Goal: Communication & Community: Ask a question

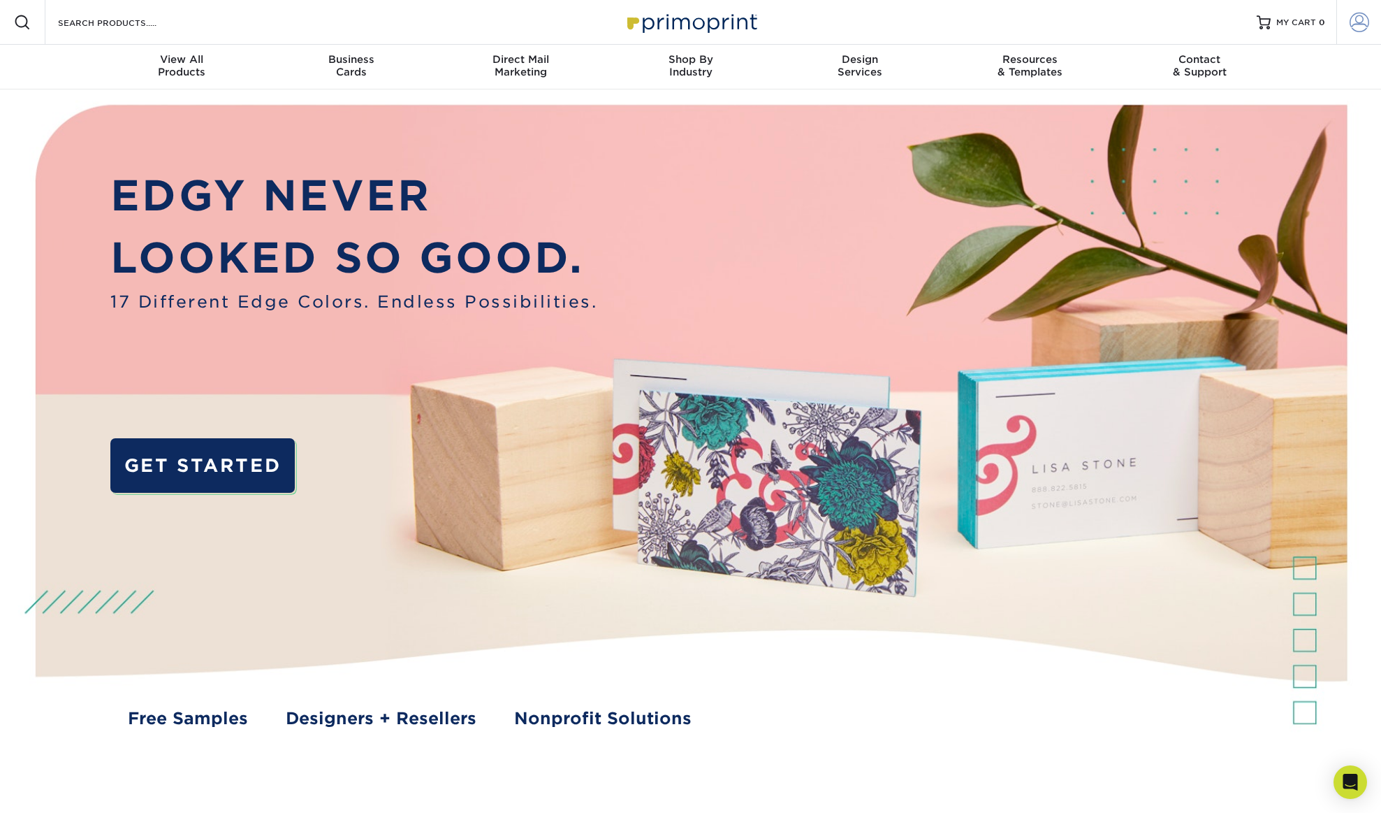
type input "[PERSON_NAME][EMAIL_ADDRESS][DOMAIN_NAME]"
click at [1360, 20] on span at bounding box center [1360, 23] width 20 height 20
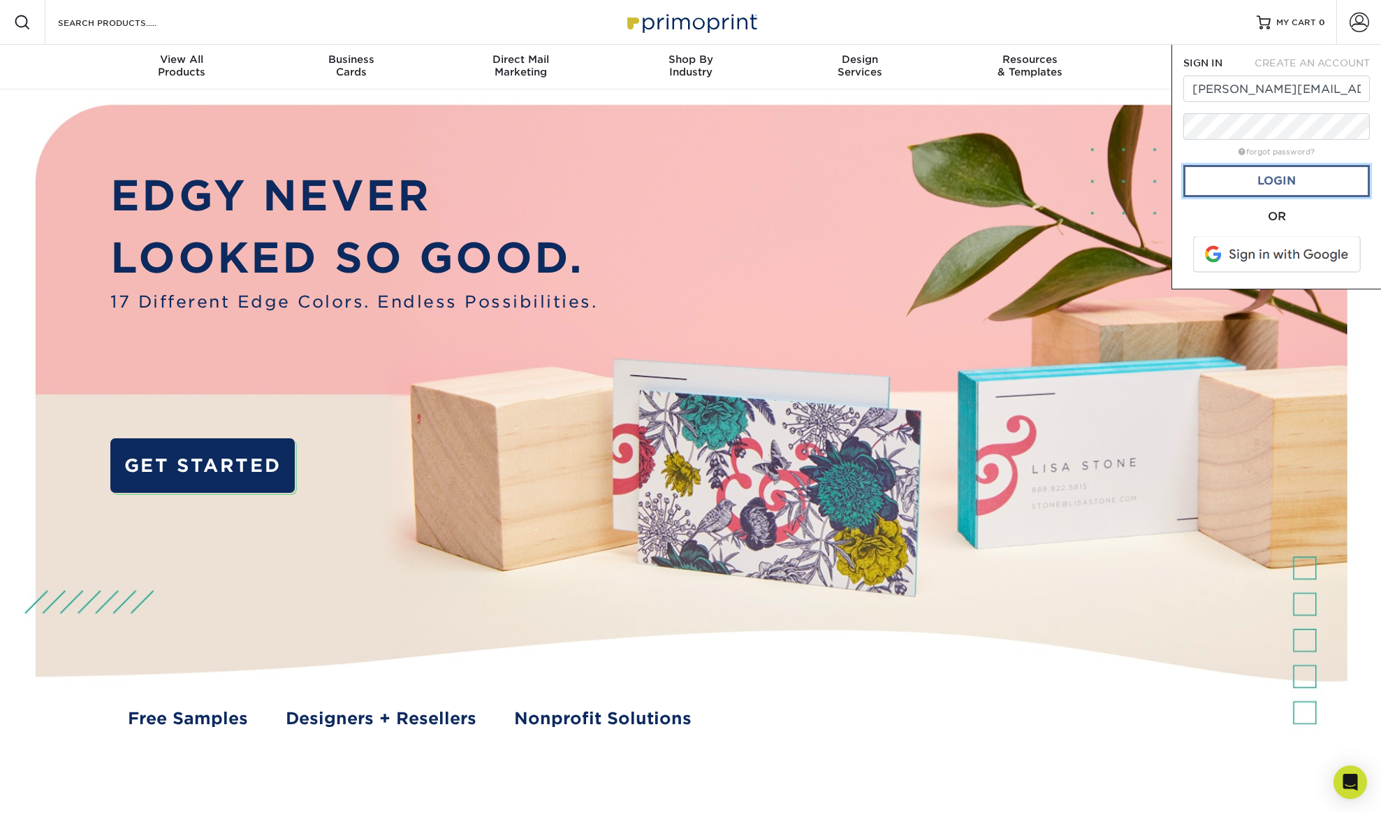
click at [1263, 180] on link "Login" at bounding box center [1277, 181] width 187 height 32
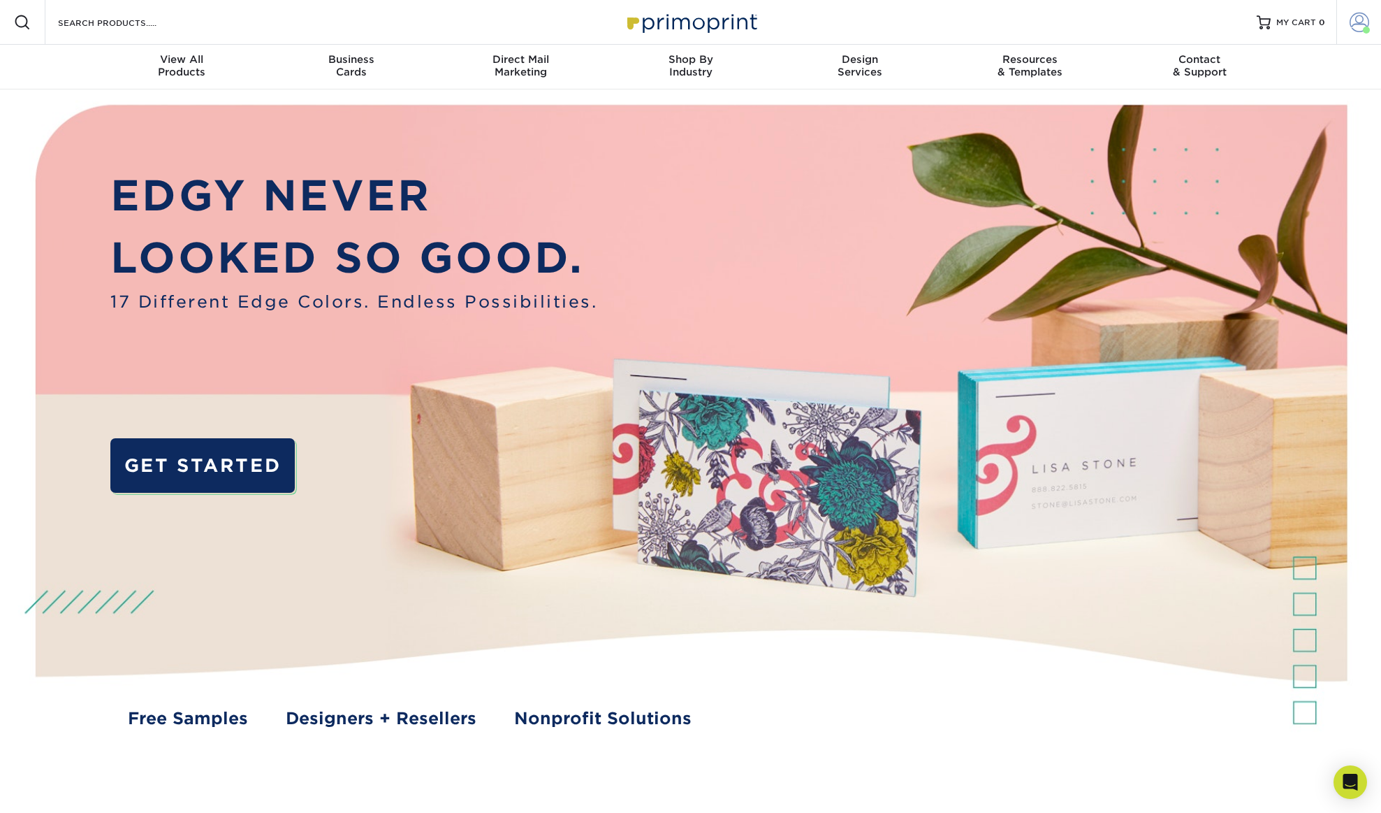
click at [1360, 22] on span at bounding box center [1360, 23] width 20 height 20
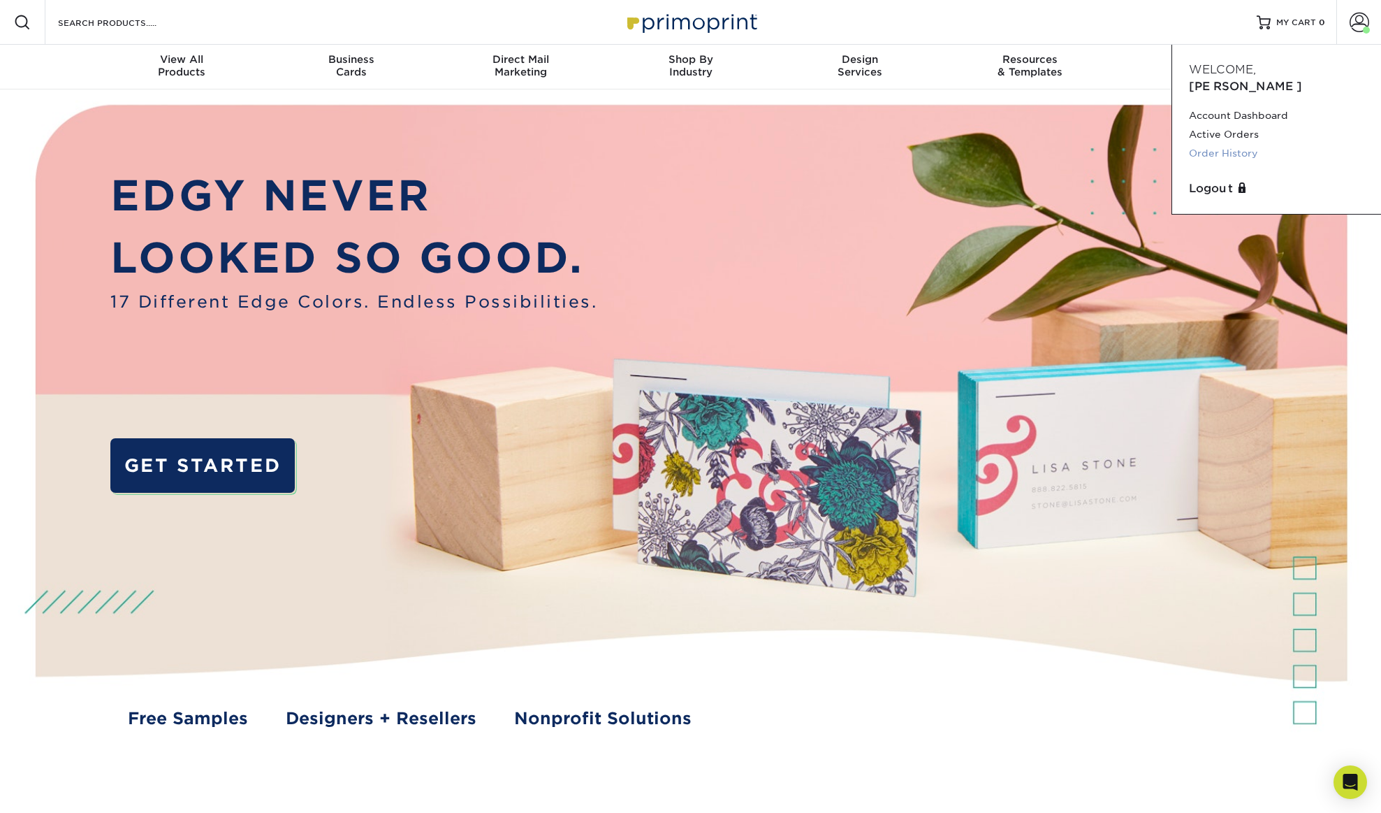
click at [1230, 144] on link "Order History" at bounding box center [1276, 153] width 175 height 19
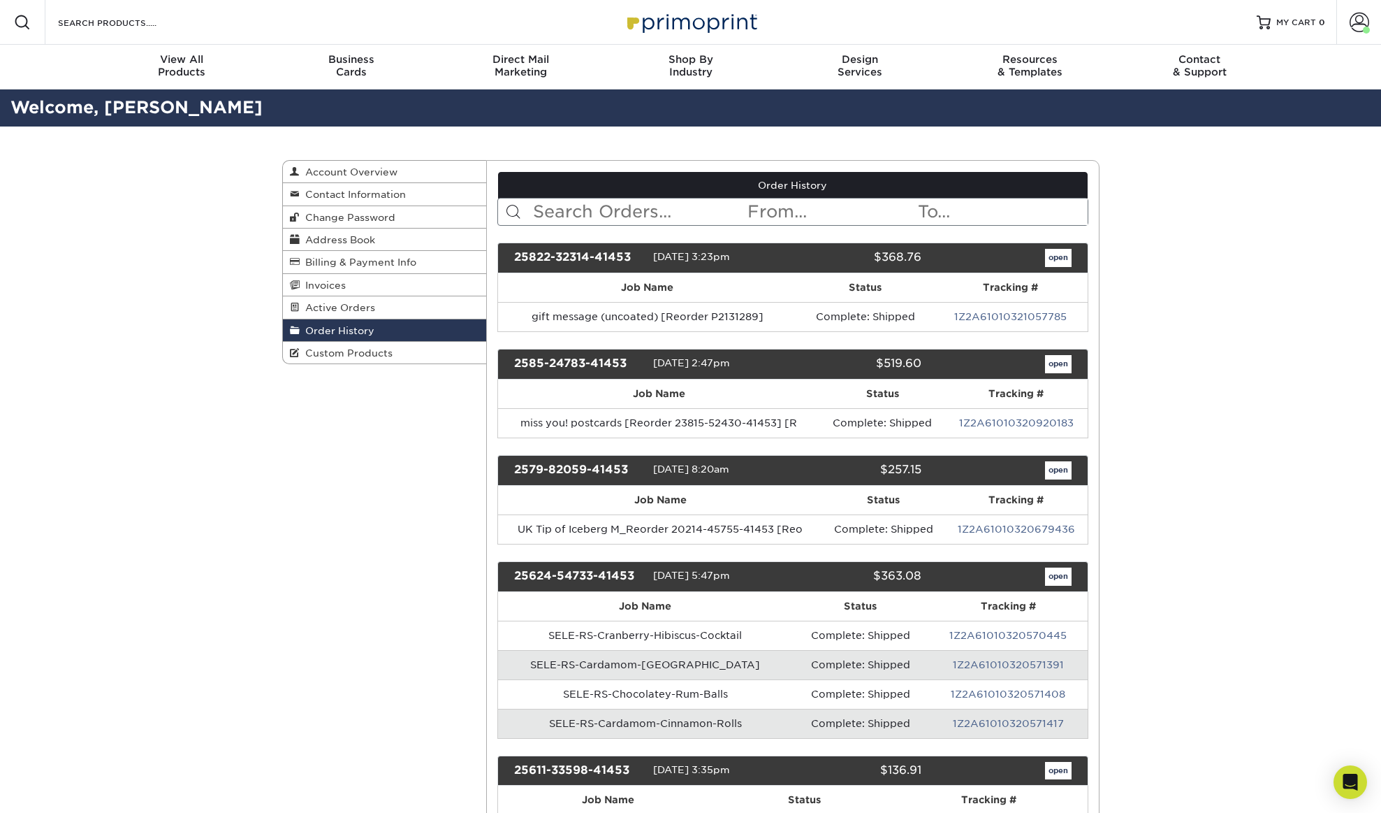
click at [637, 210] on input "text" at bounding box center [639, 211] width 215 height 27
type input "wicked"
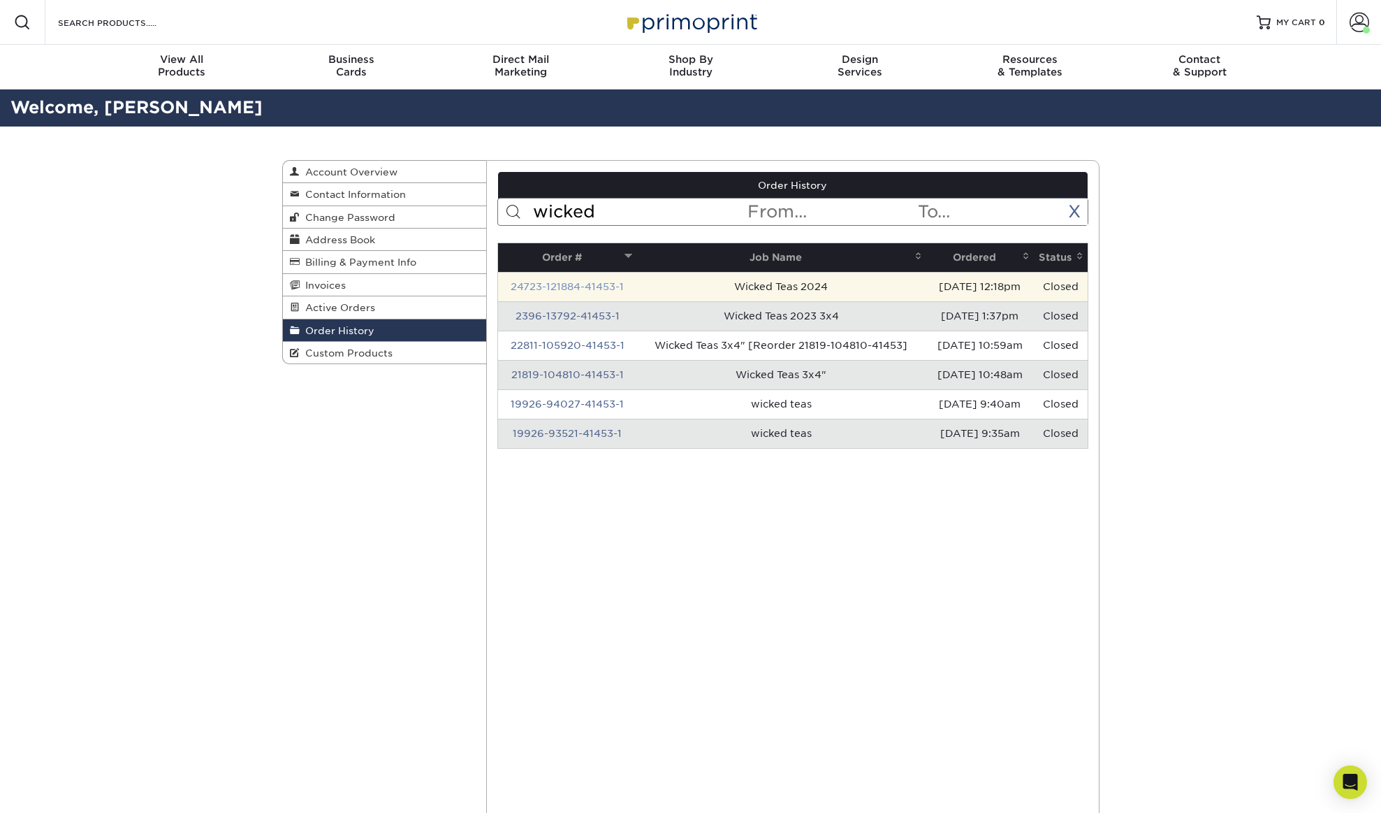
click at [594, 286] on link "24723-121884-41453-1" at bounding box center [567, 286] width 113 height 11
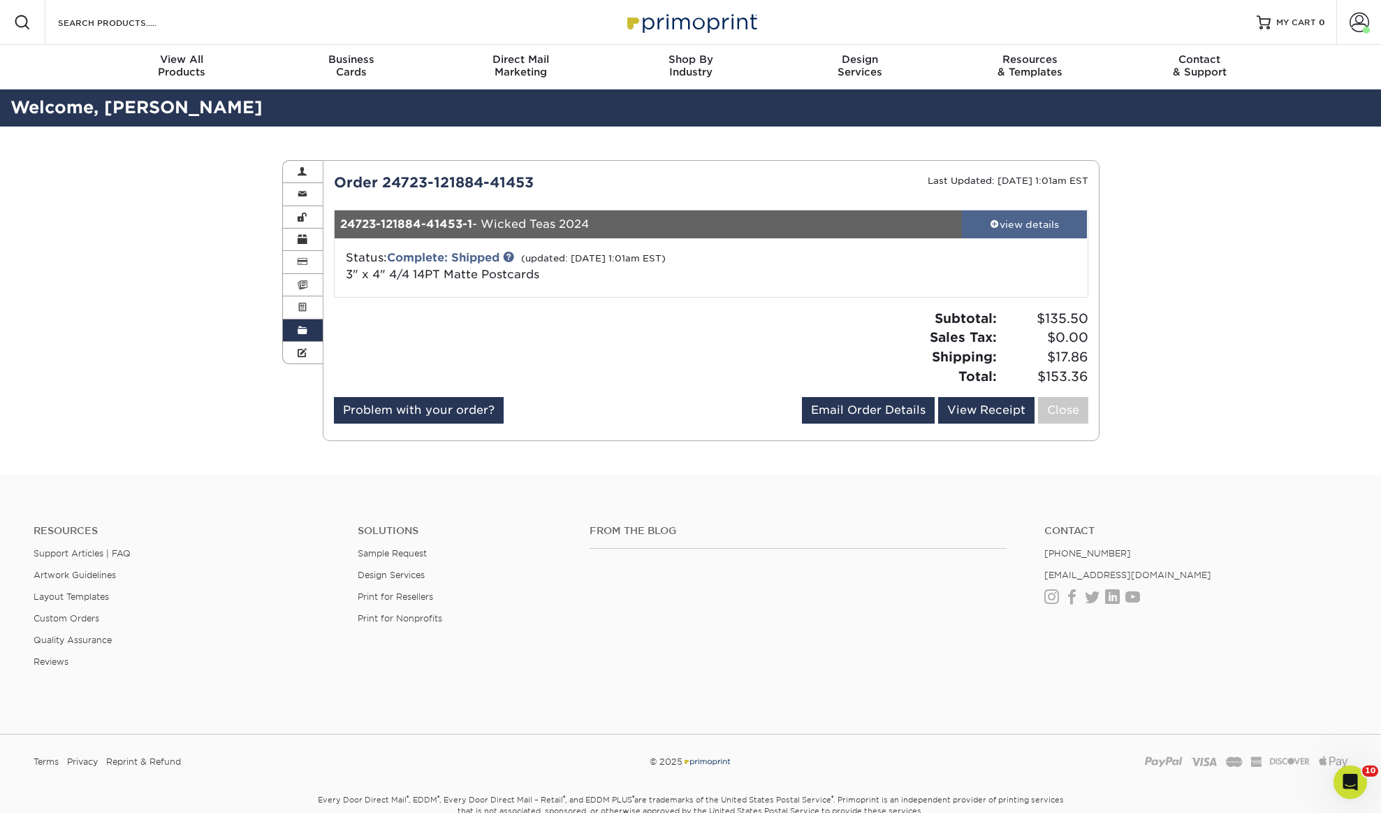
click at [996, 225] on span at bounding box center [995, 224] width 10 height 10
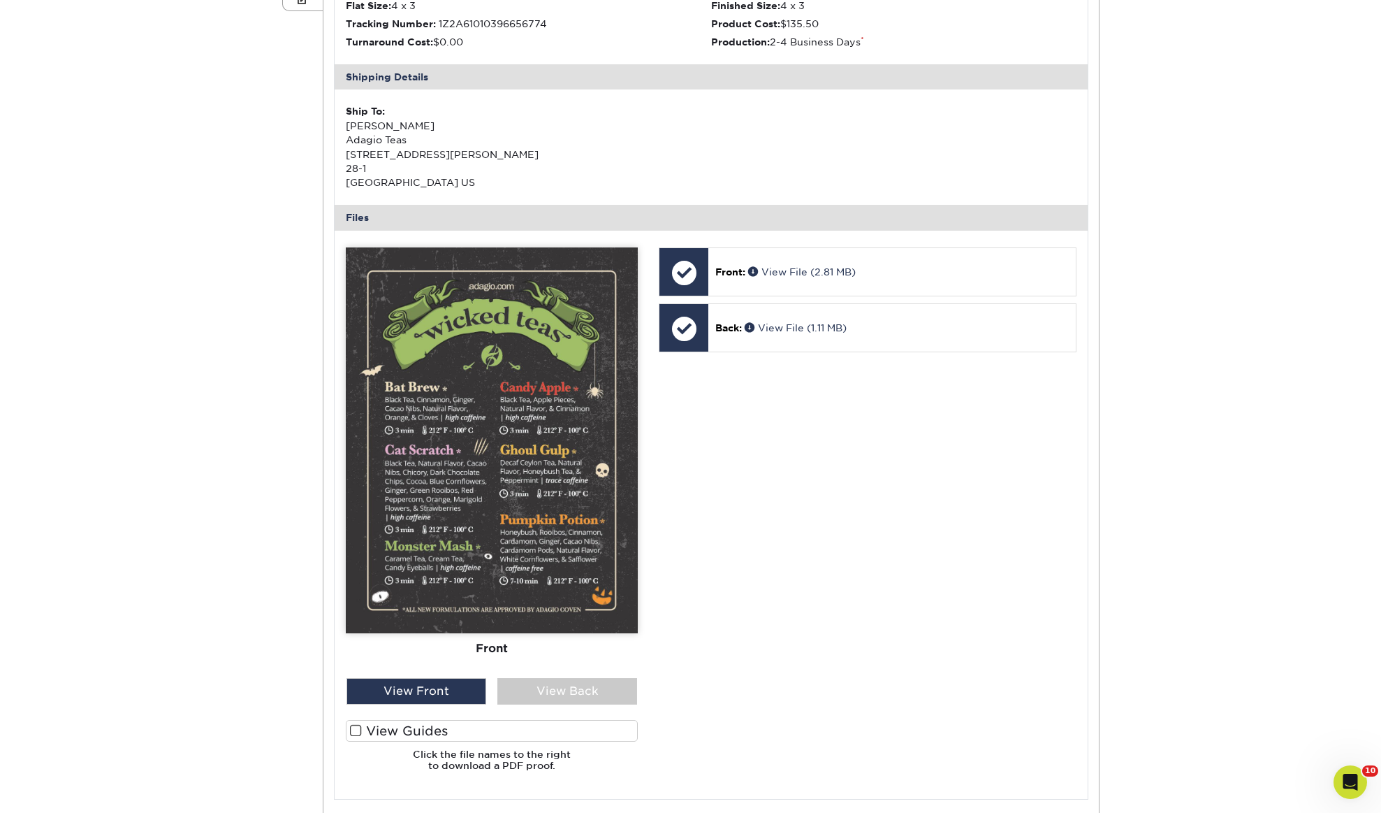
scroll to position [357, 0]
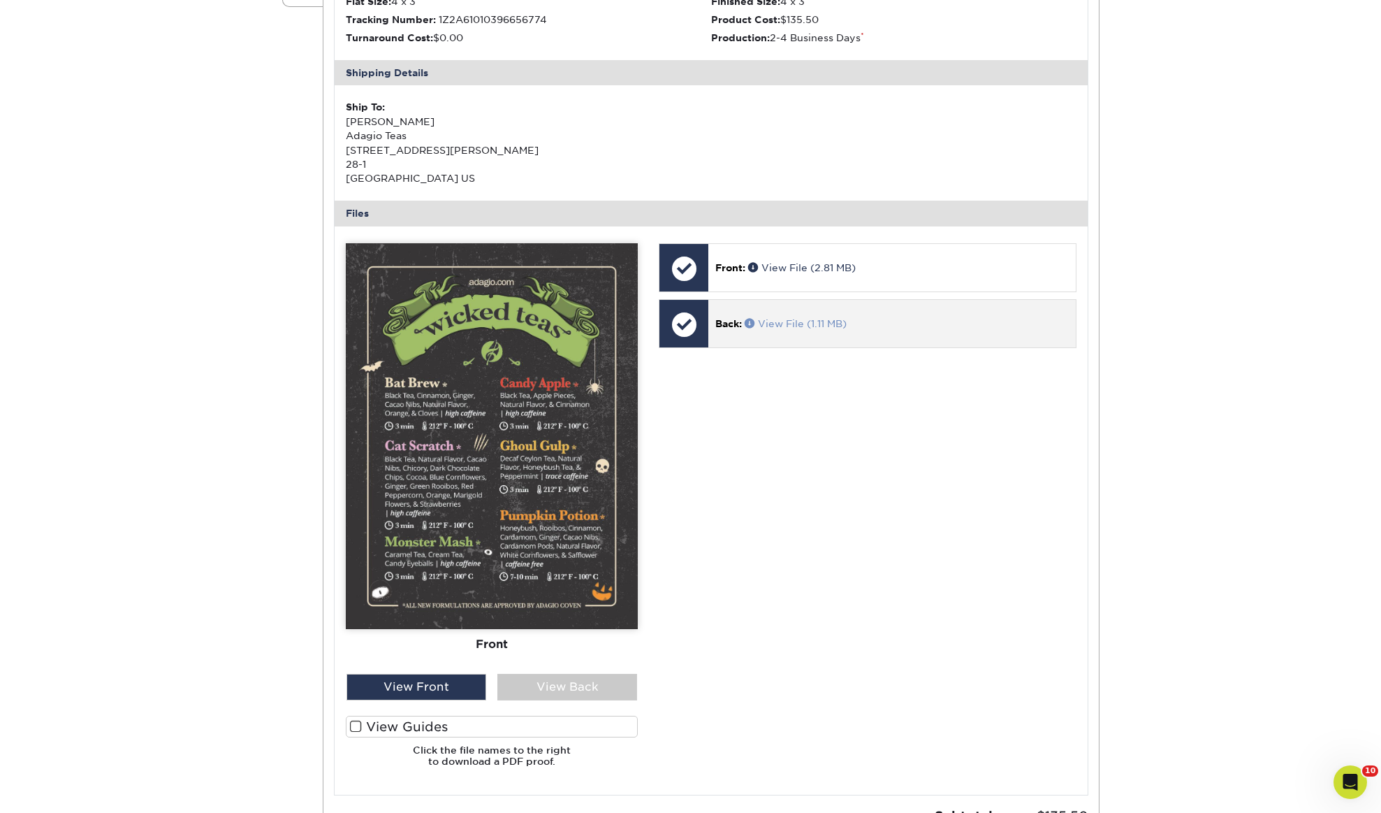
click at [783, 321] on link "View File (1.11 MB)" at bounding box center [796, 323] width 102 height 11
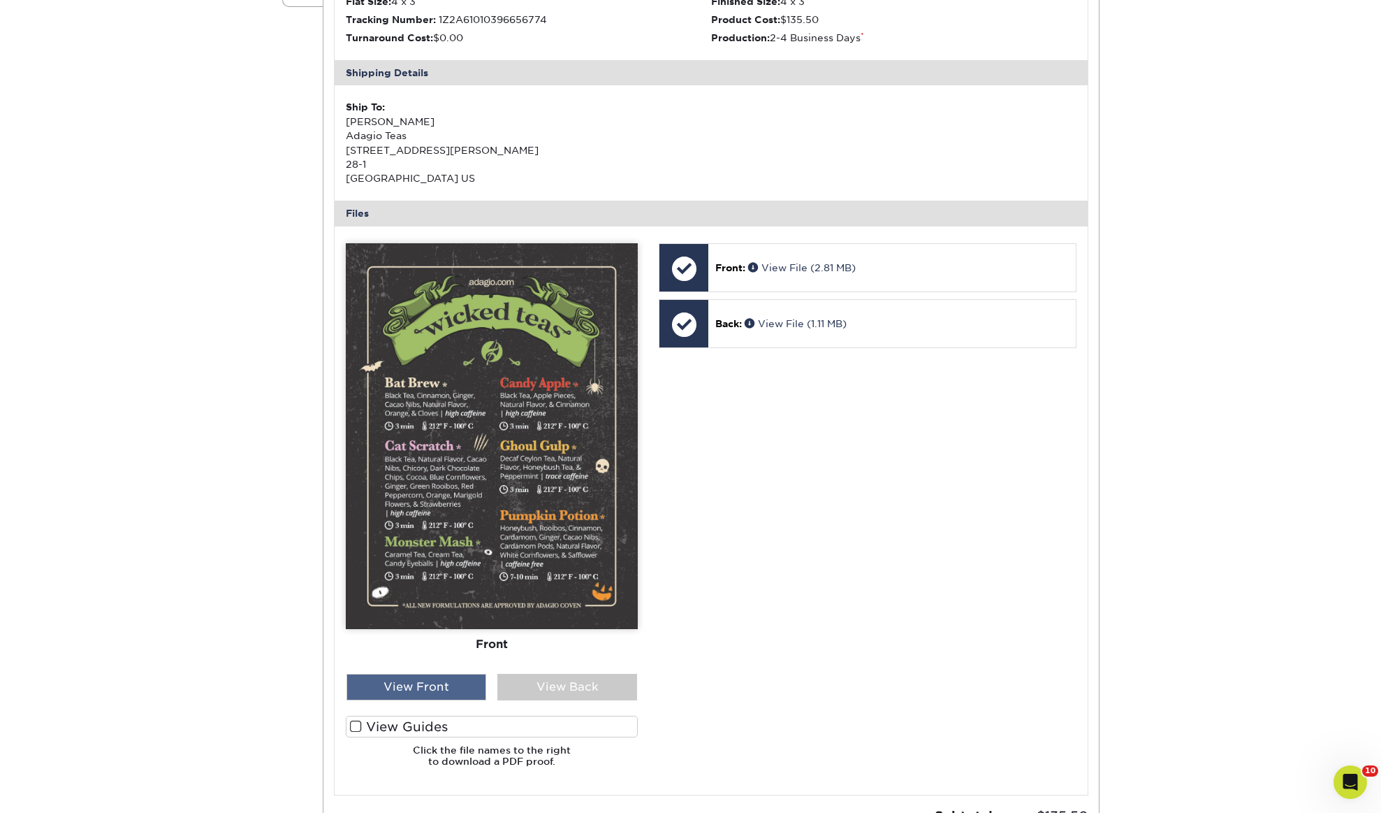
click at [430, 695] on div "View Front" at bounding box center [417, 687] width 140 height 27
click at [546, 685] on div "View Back" at bounding box center [568, 687] width 140 height 27
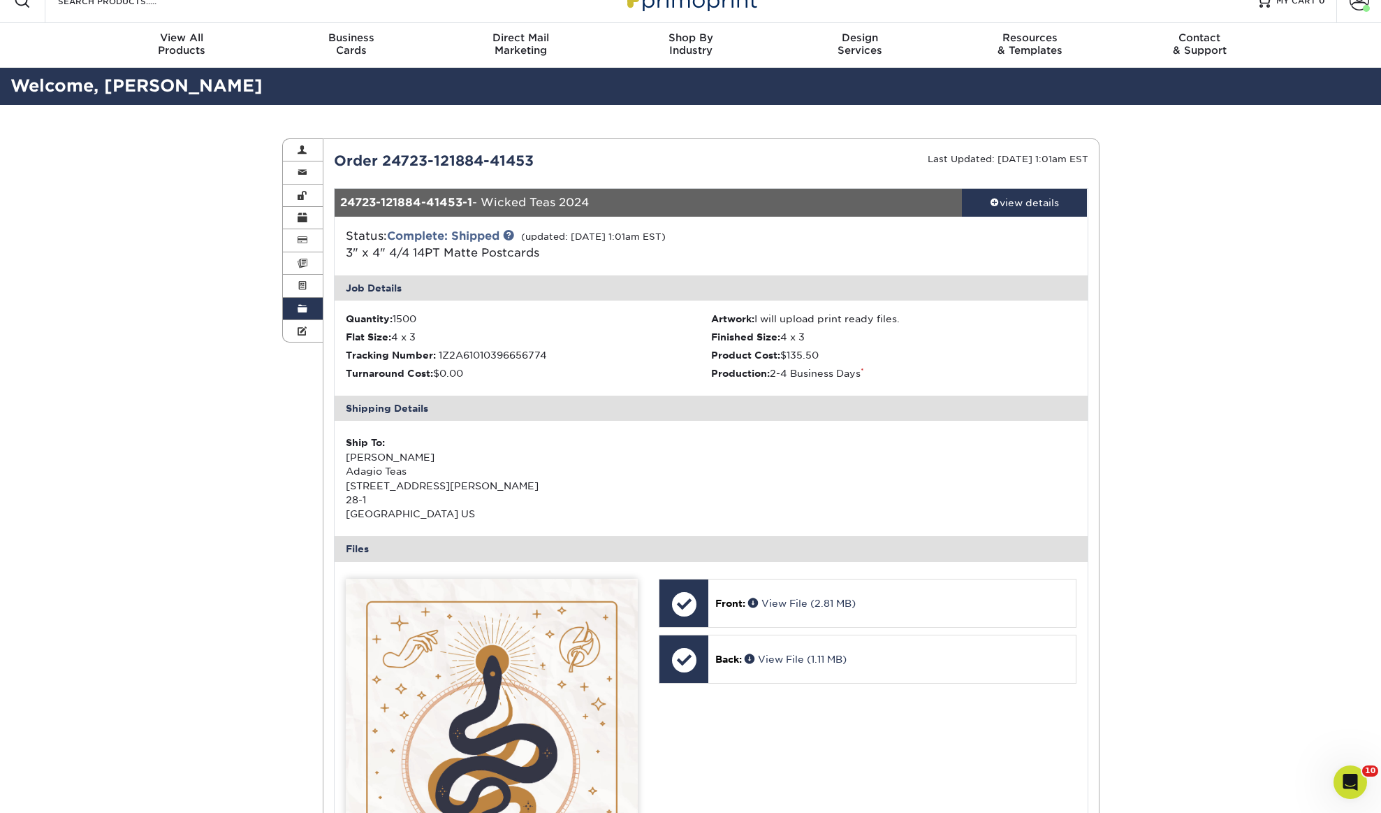
scroll to position [0, 0]
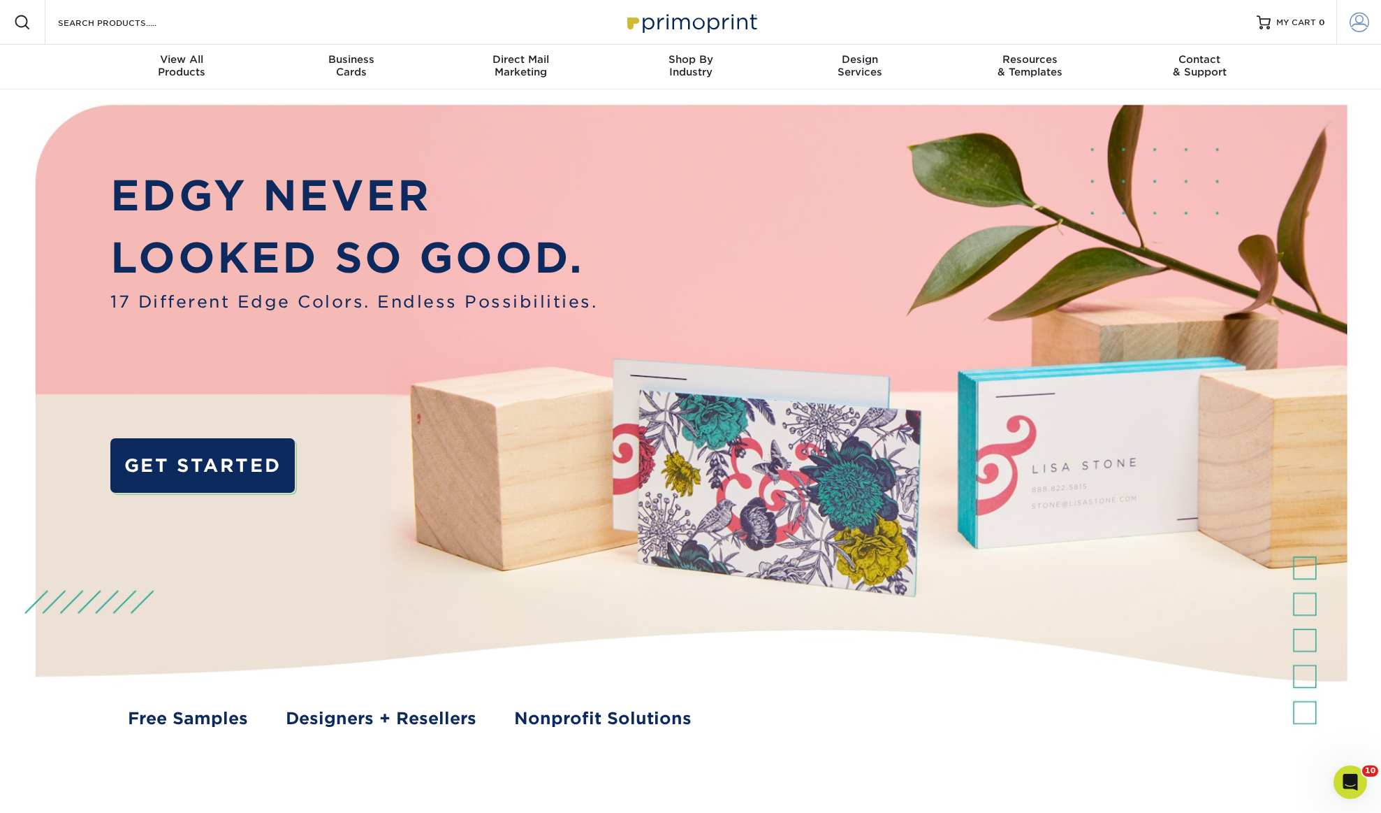
type input "[PERSON_NAME][EMAIL_ADDRESS][DOMAIN_NAME]"
click at [1358, 25] on span at bounding box center [1360, 23] width 20 height 20
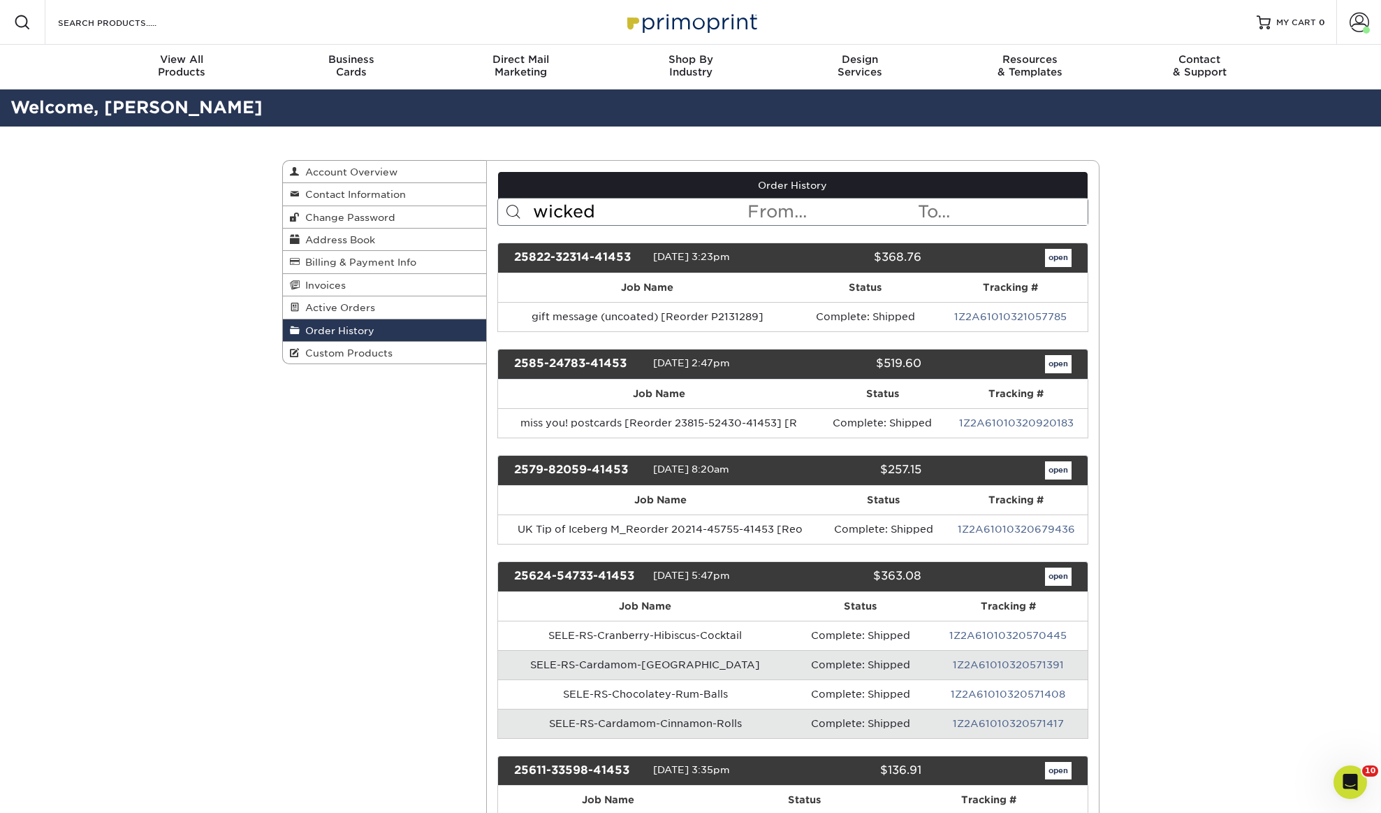
click at [329, 330] on span "Order History" at bounding box center [337, 330] width 75 height 11
click at [692, 209] on input "wicked" at bounding box center [639, 211] width 215 height 27
click at [630, 208] on input "wicked" at bounding box center [639, 211] width 215 height 27
click at [543, 217] on input "wicked" at bounding box center [639, 211] width 215 height 27
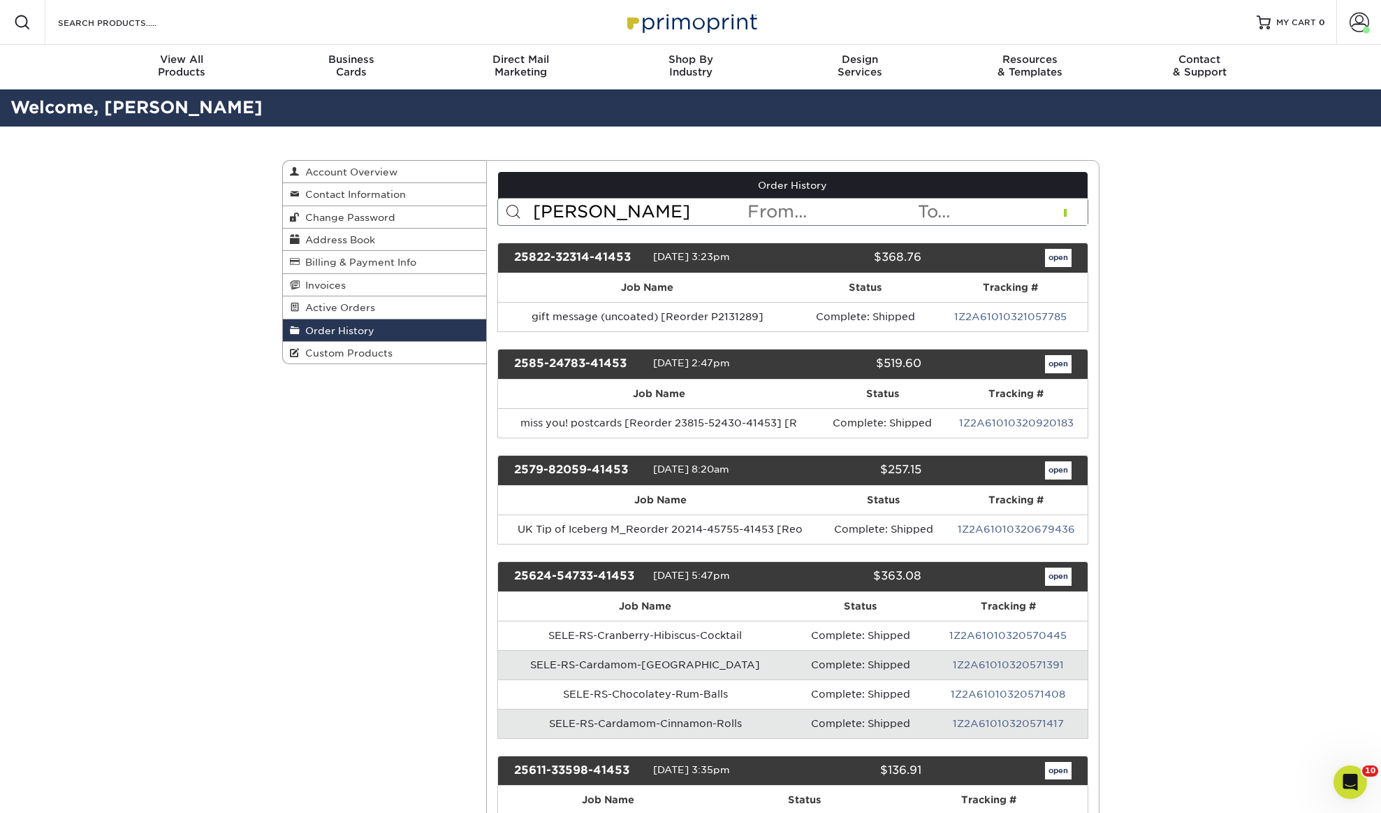
type input "wicked"
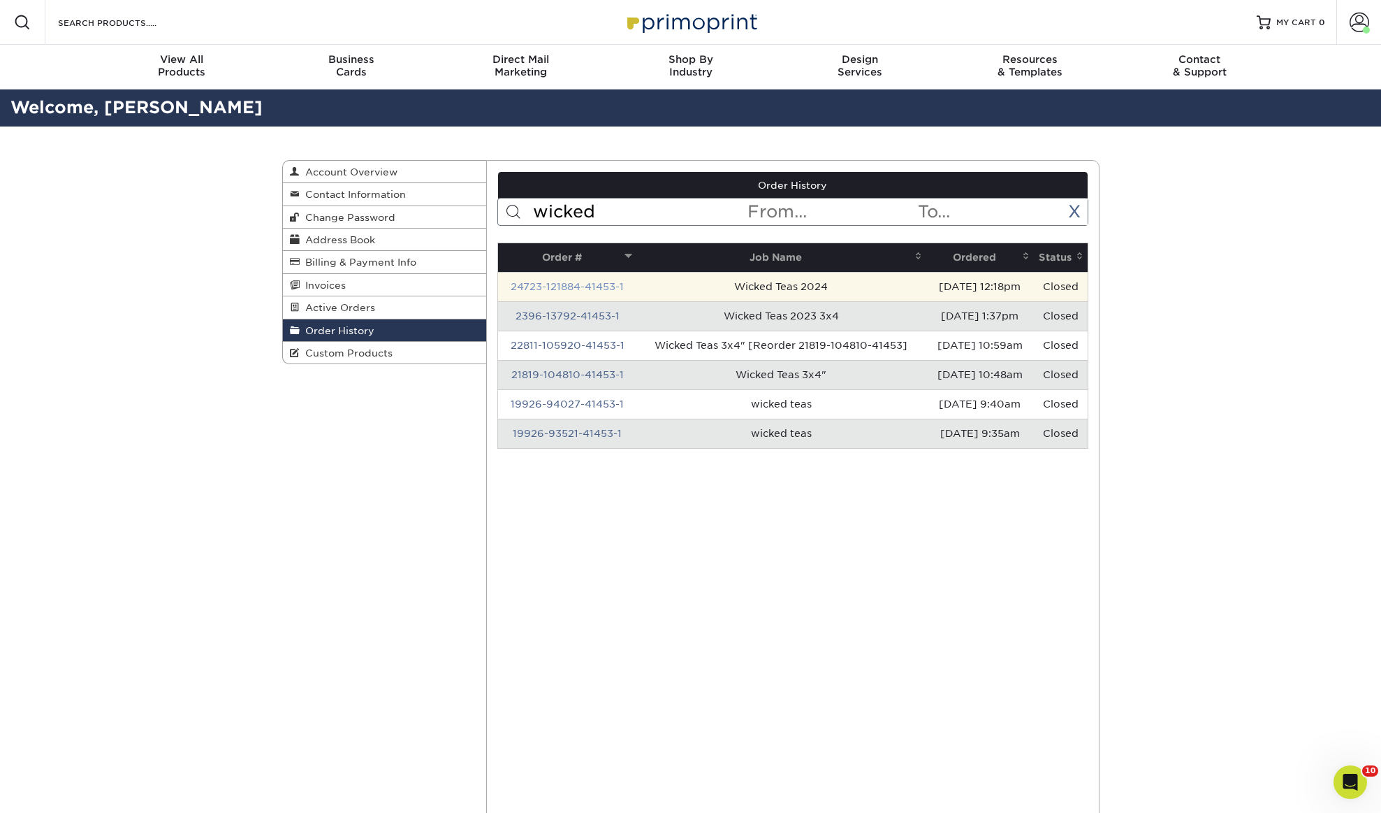
click at [592, 283] on link "24723-121884-41453-1" at bounding box center [567, 286] width 113 height 11
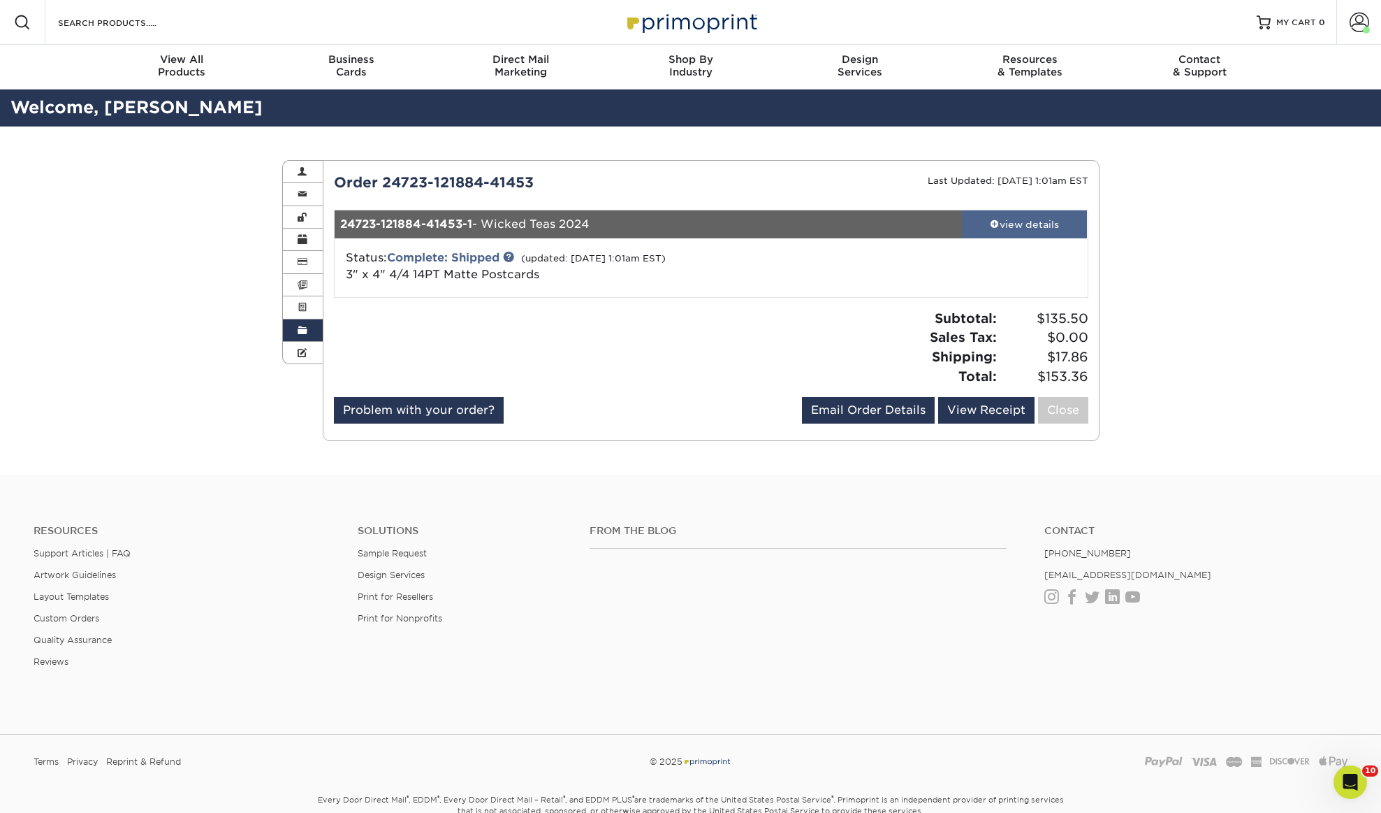
click at [1044, 231] on div "view details" at bounding box center [1025, 224] width 126 height 14
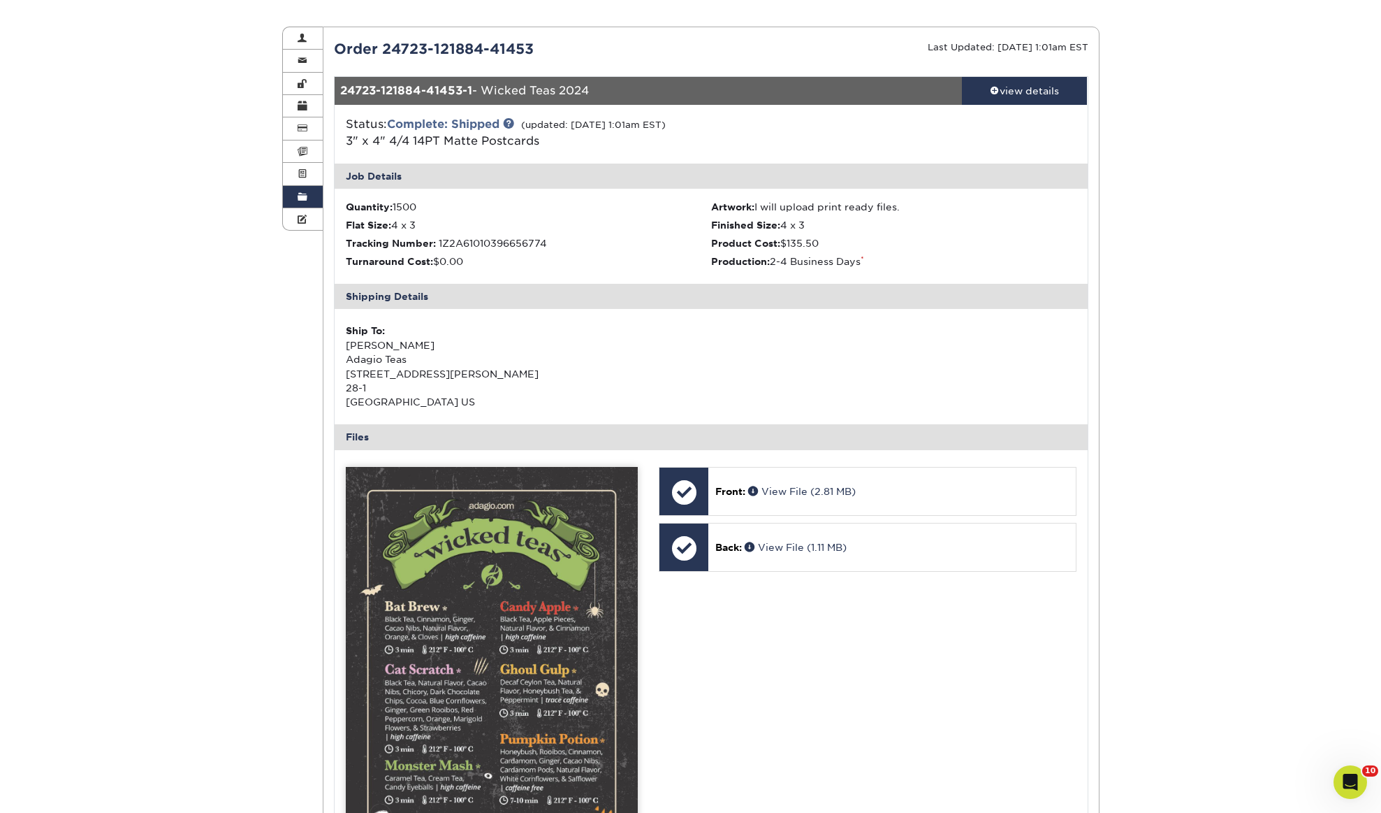
scroll to position [120, 0]
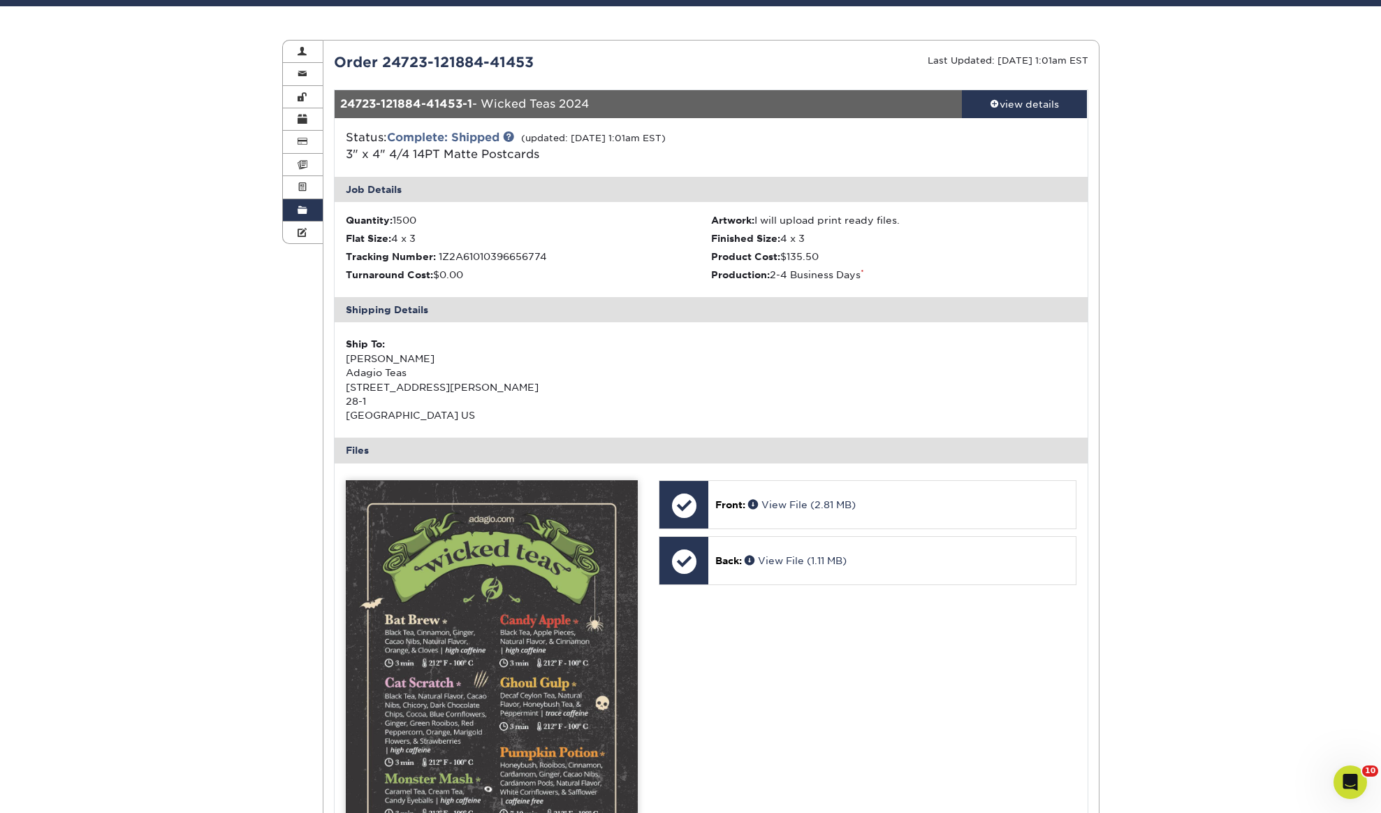
drag, startPoint x: 560, startPoint y: 66, endPoint x: 384, endPoint y: 61, distance: 175.4
click at [384, 61] on div "Order 24723-121884-41453" at bounding box center [518, 62] width 388 height 21
copy div "24723-121884-41453"
click at [1351, 776] on icon "Open Intercom Messenger" at bounding box center [1348, 780] width 23 height 23
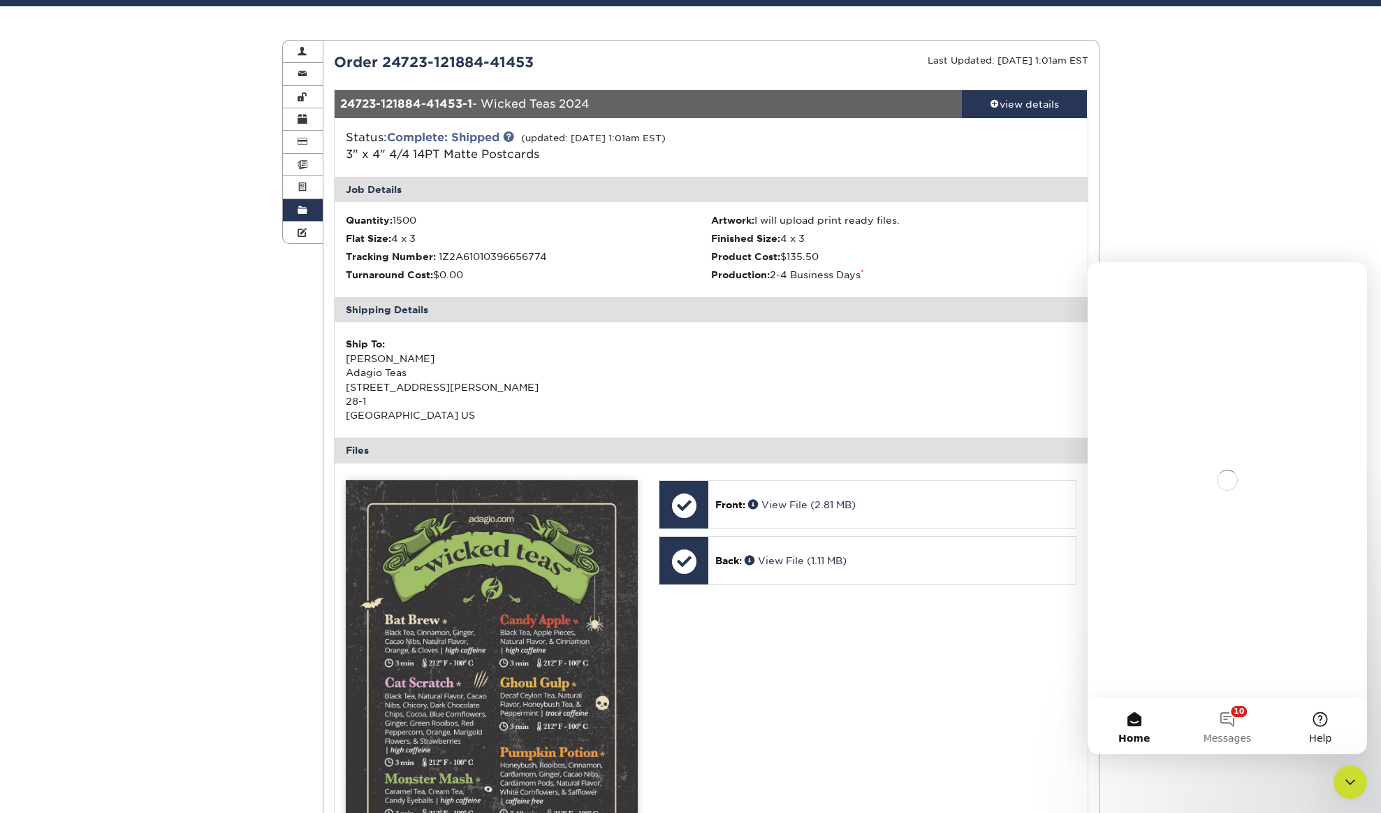
scroll to position [0, 0]
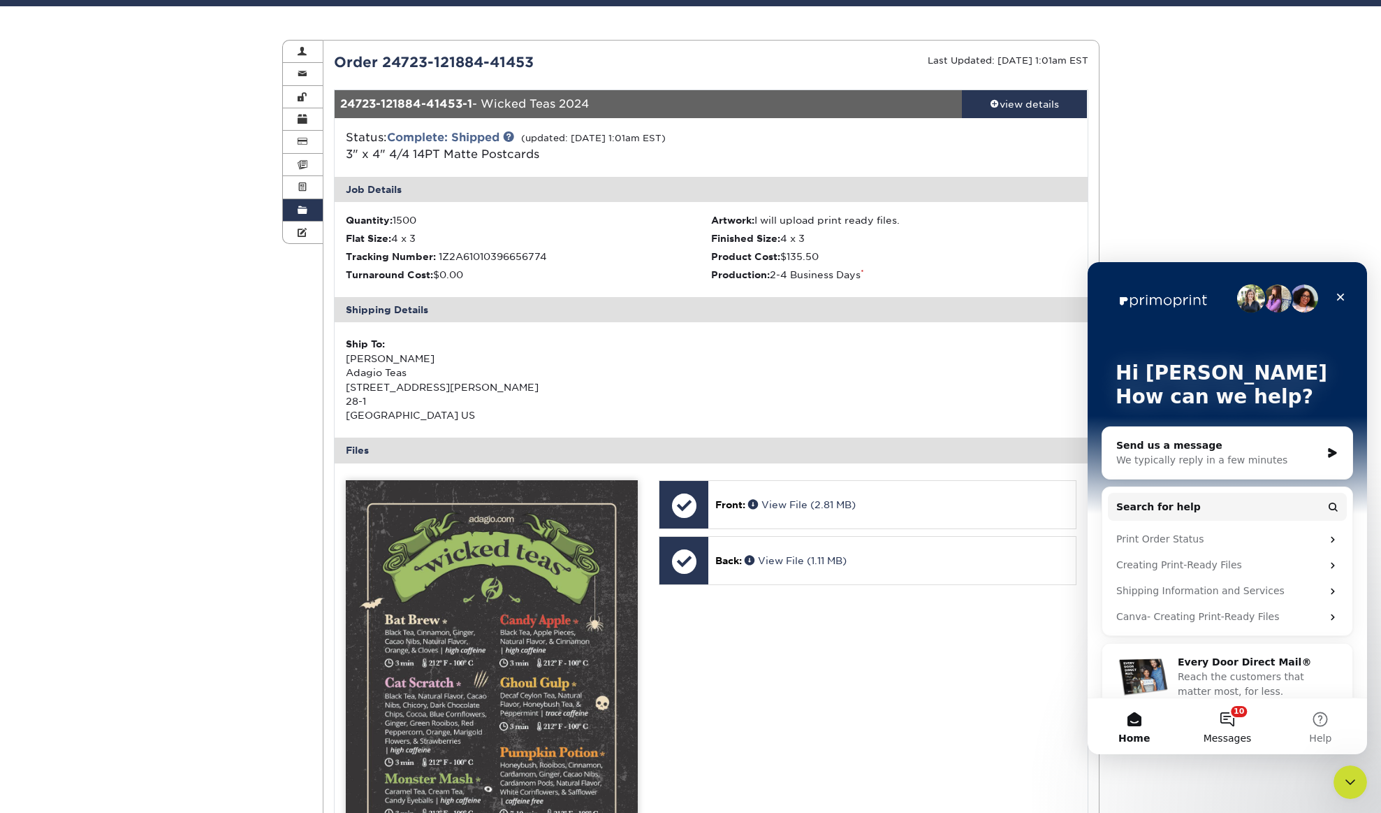
click at [1229, 720] on button "10 Messages" at bounding box center [1227, 726] width 93 height 56
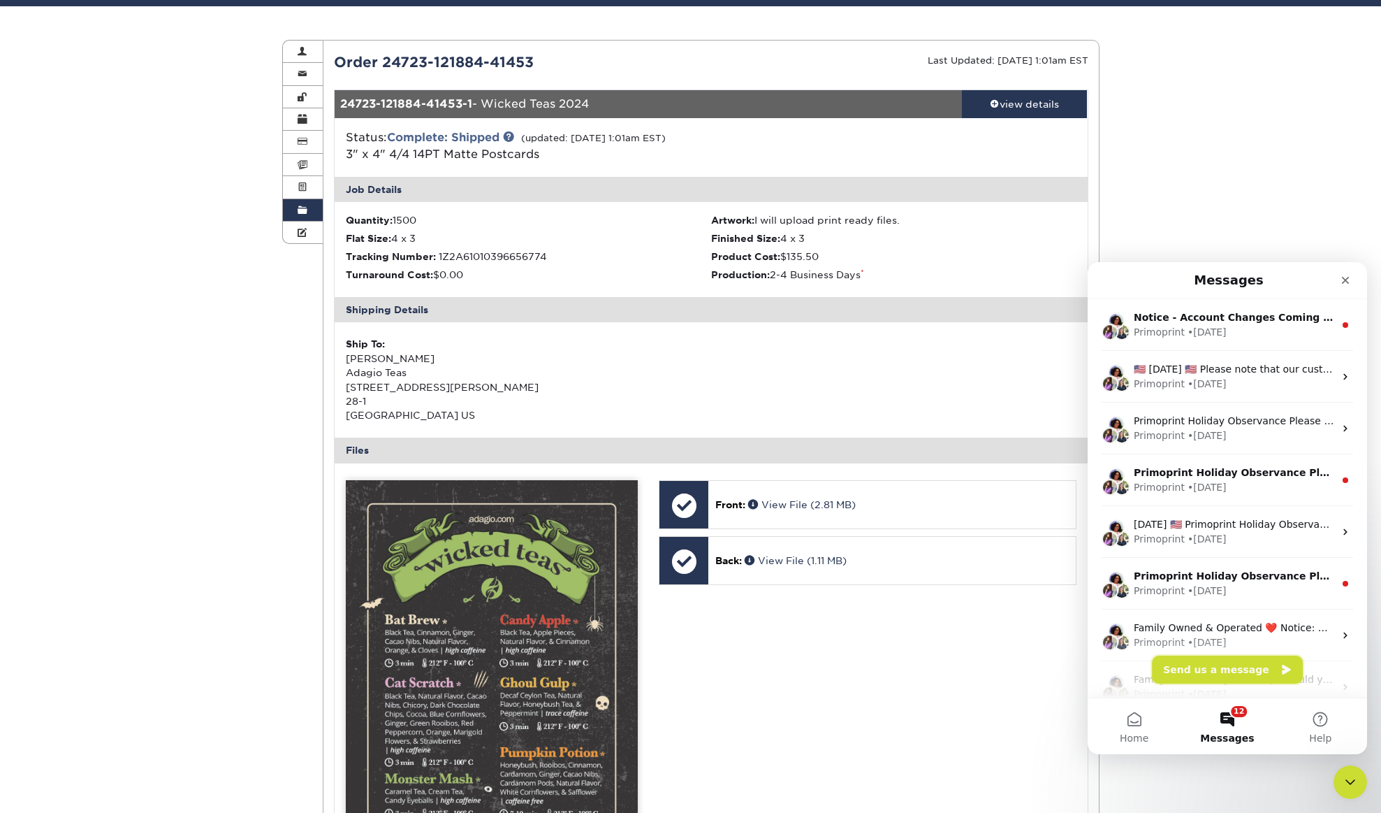
click at [1249, 670] on button "Send us a message" at bounding box center [1227, 669] width 151 height 28
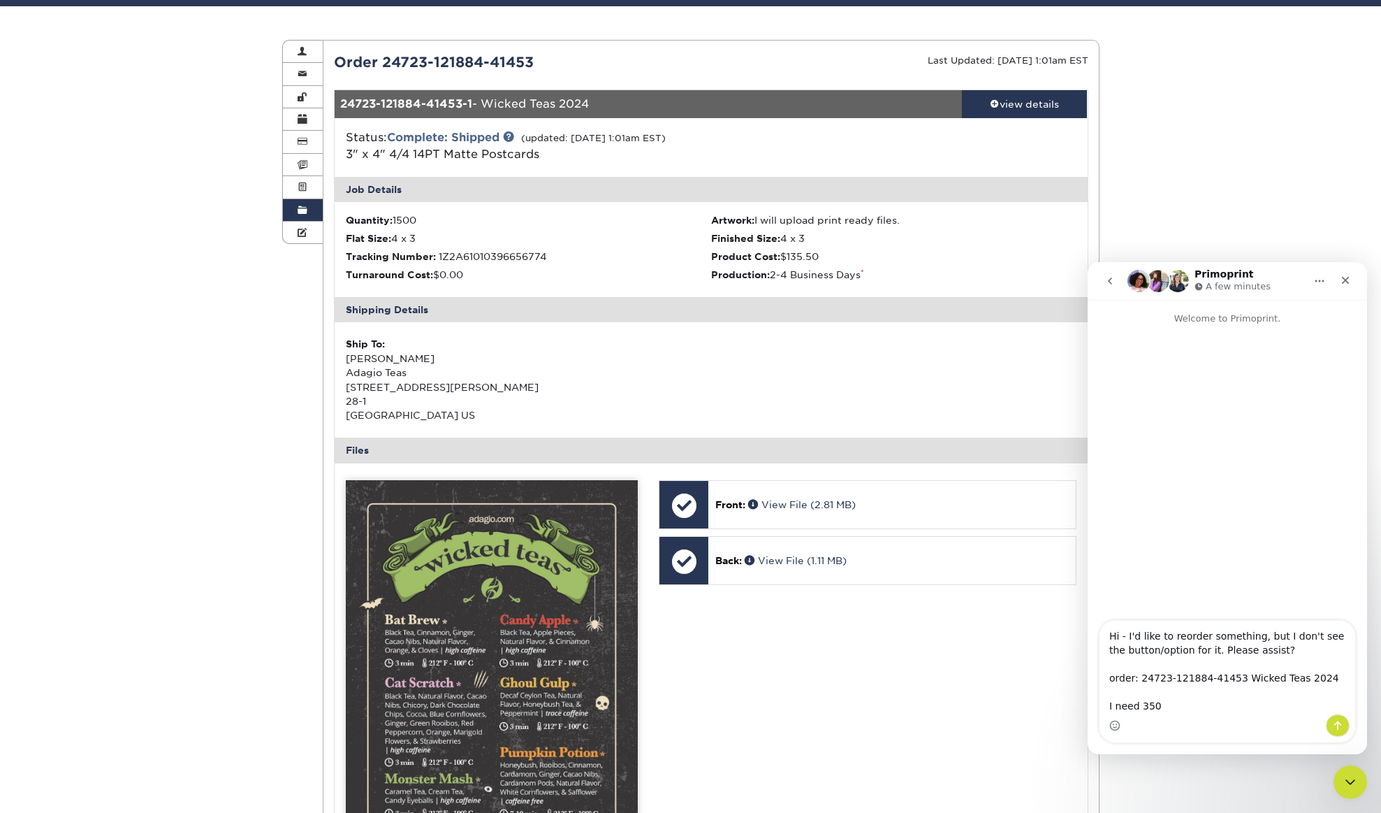
type textarea "Hi - I'd like to reorder something, but I don't see the button/option for it. P…"
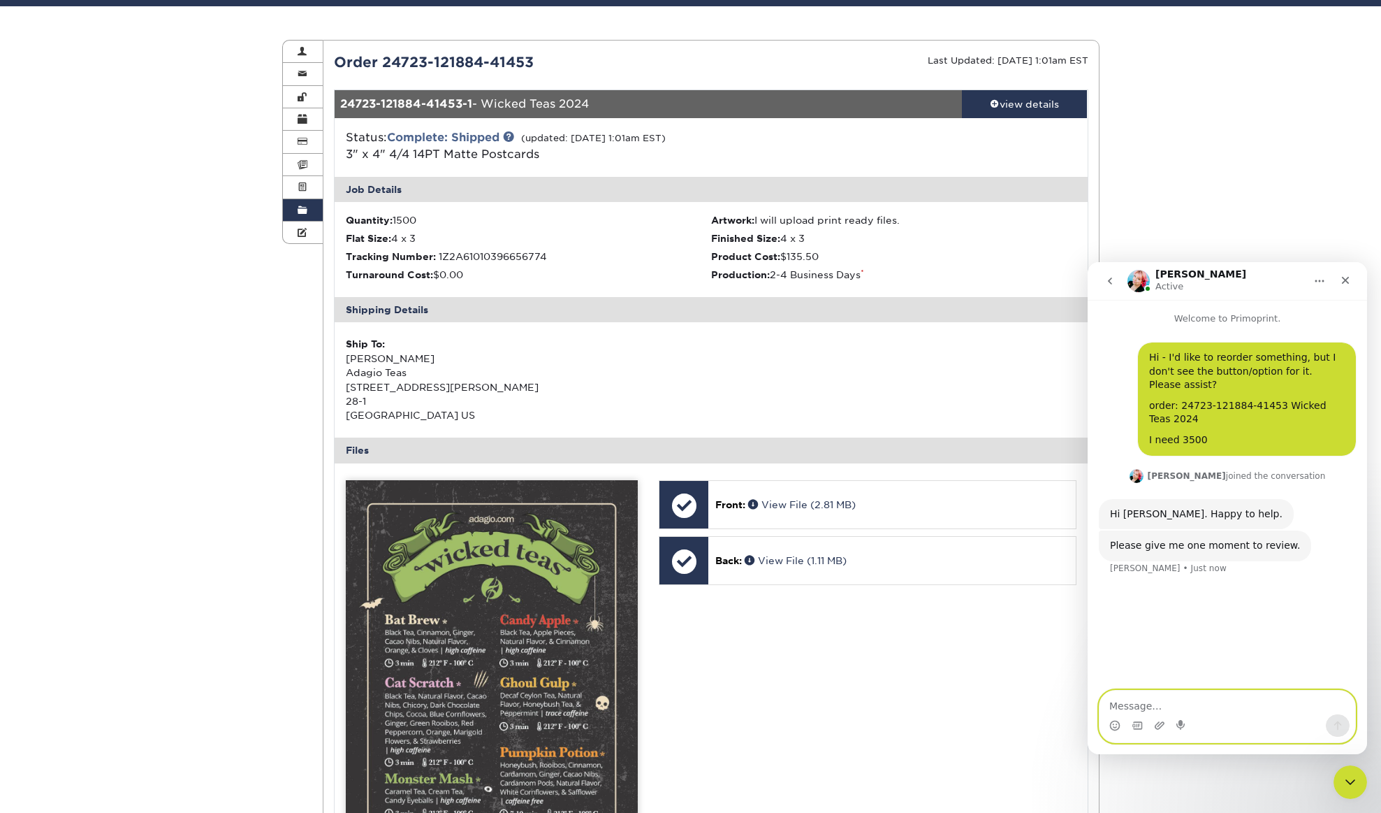
click at [1147, 709] on textarea "Message…" at bounding box center [1228, 702] width 256 height 24
type textarea "ok thanks"
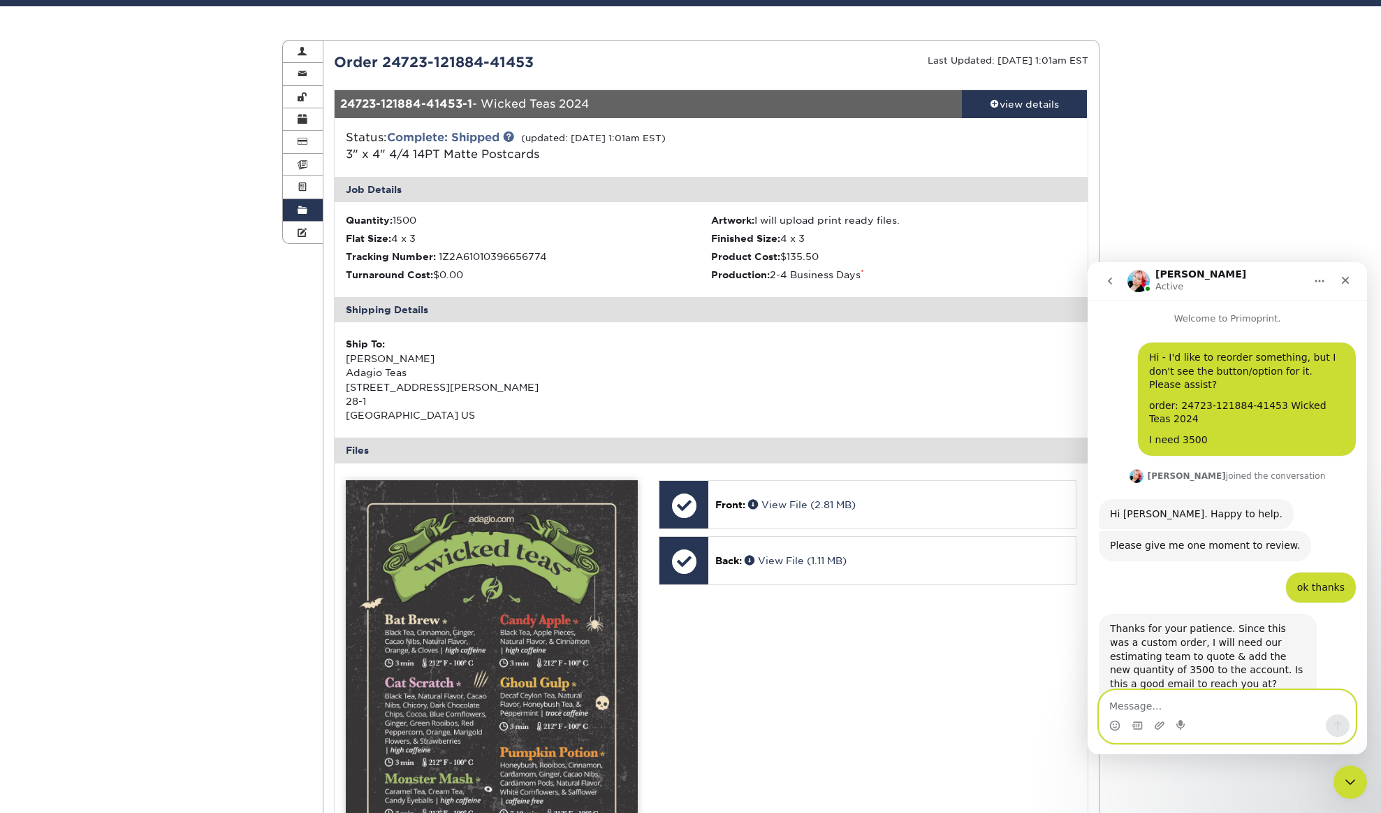
scroll to position [38, 0]
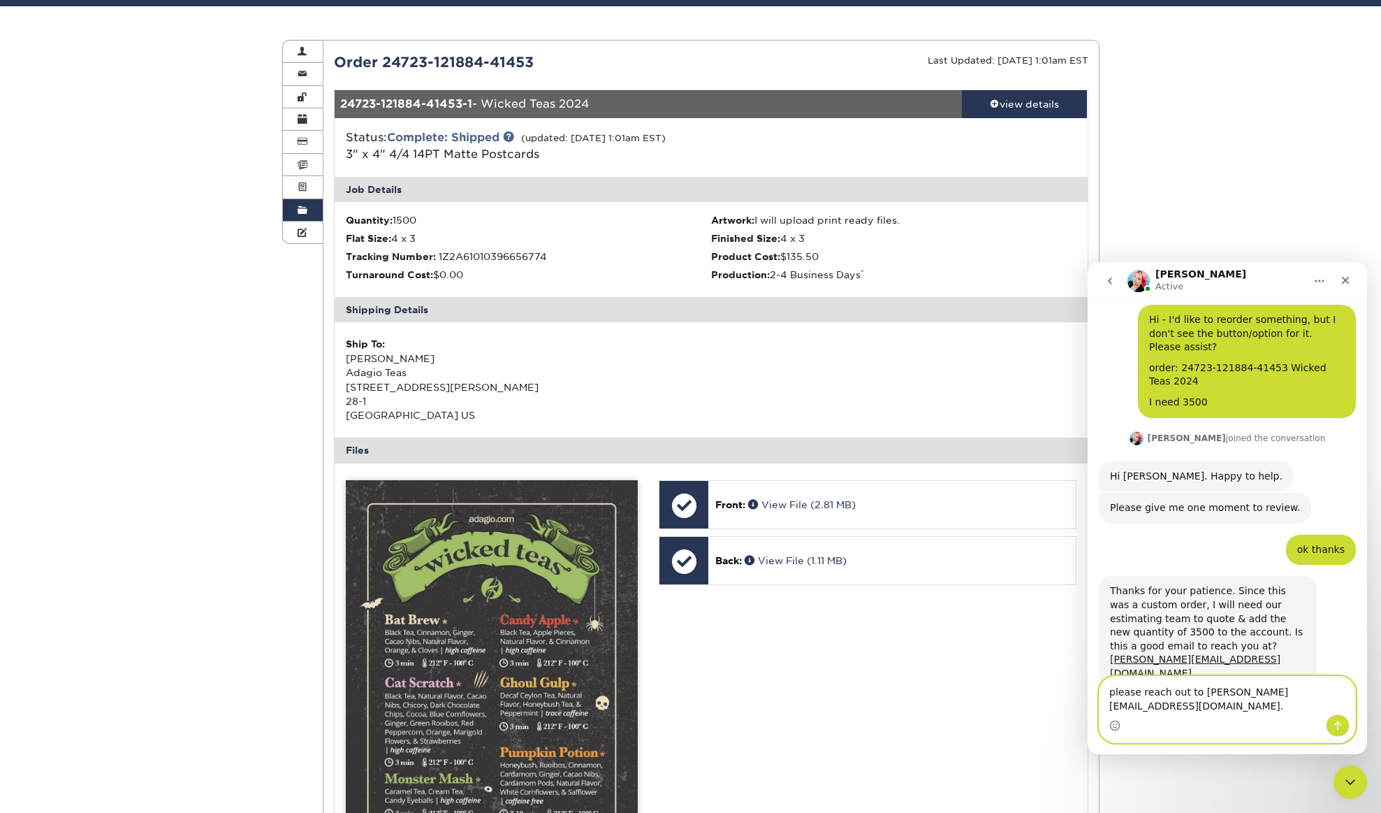
type textarea "please reach out to [PERSON_NAME][EMAIL_ADDRESS][DOMAIN_NAME]."
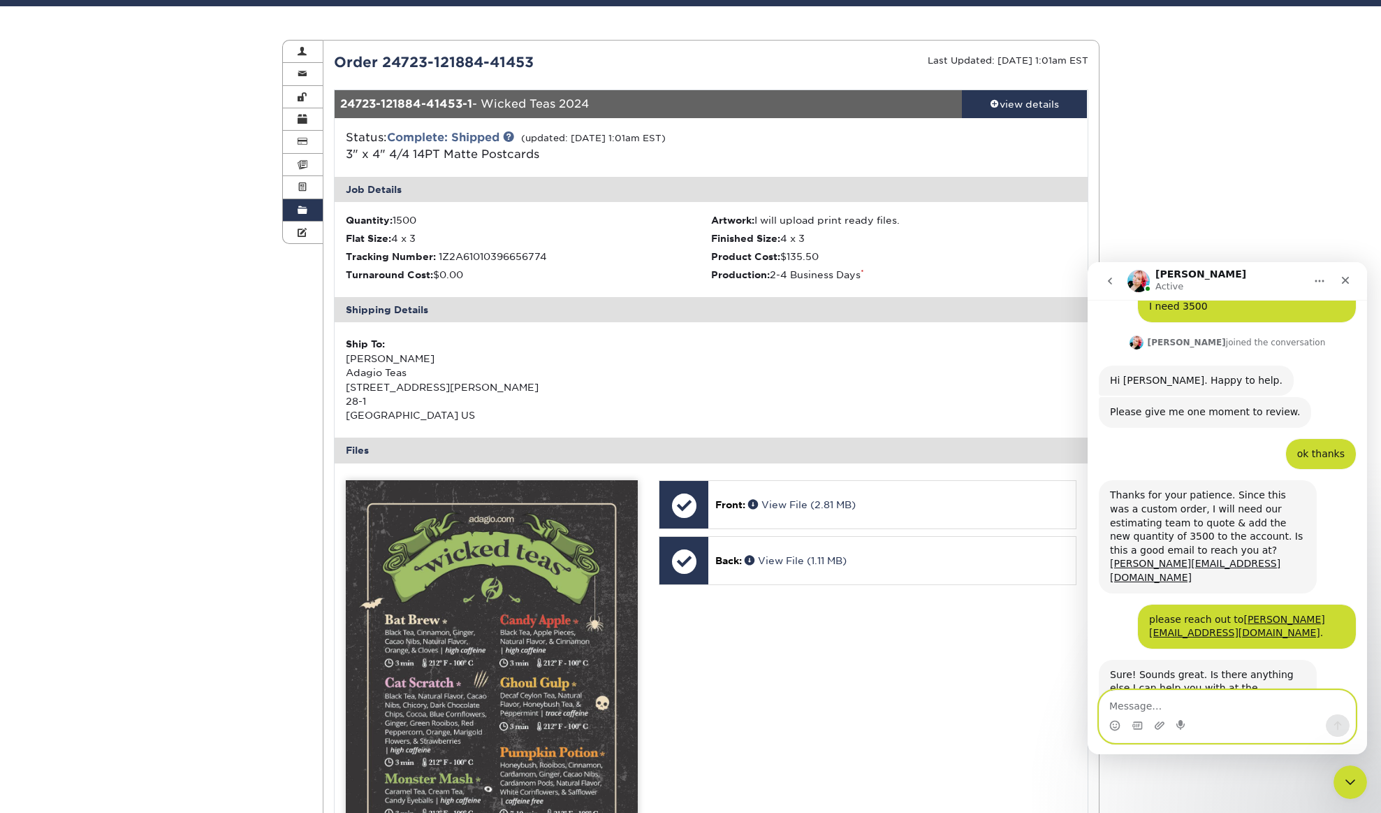
scroll to position [135, 0]
type textarea "that's all, thanks so much."
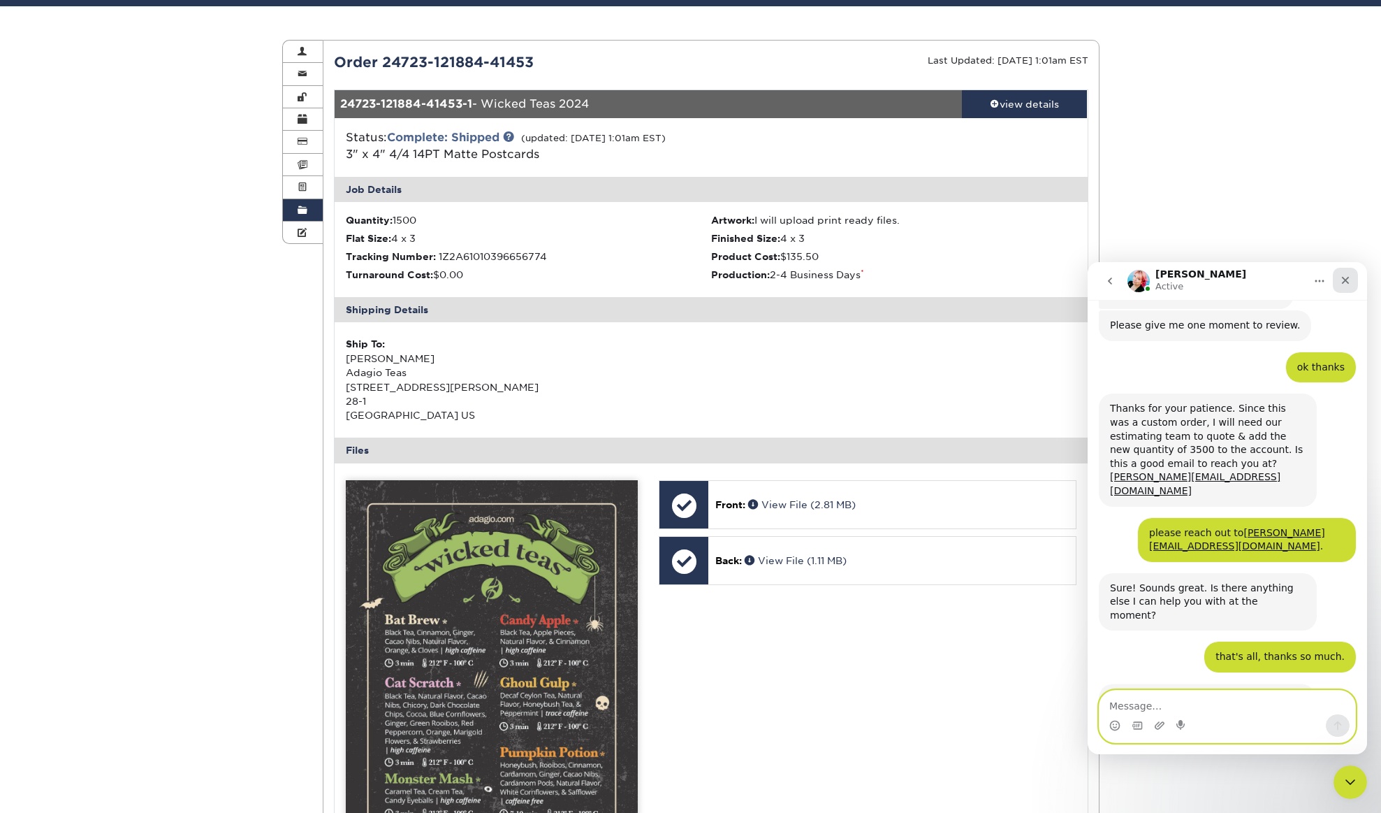
scroll to position [218, 0]
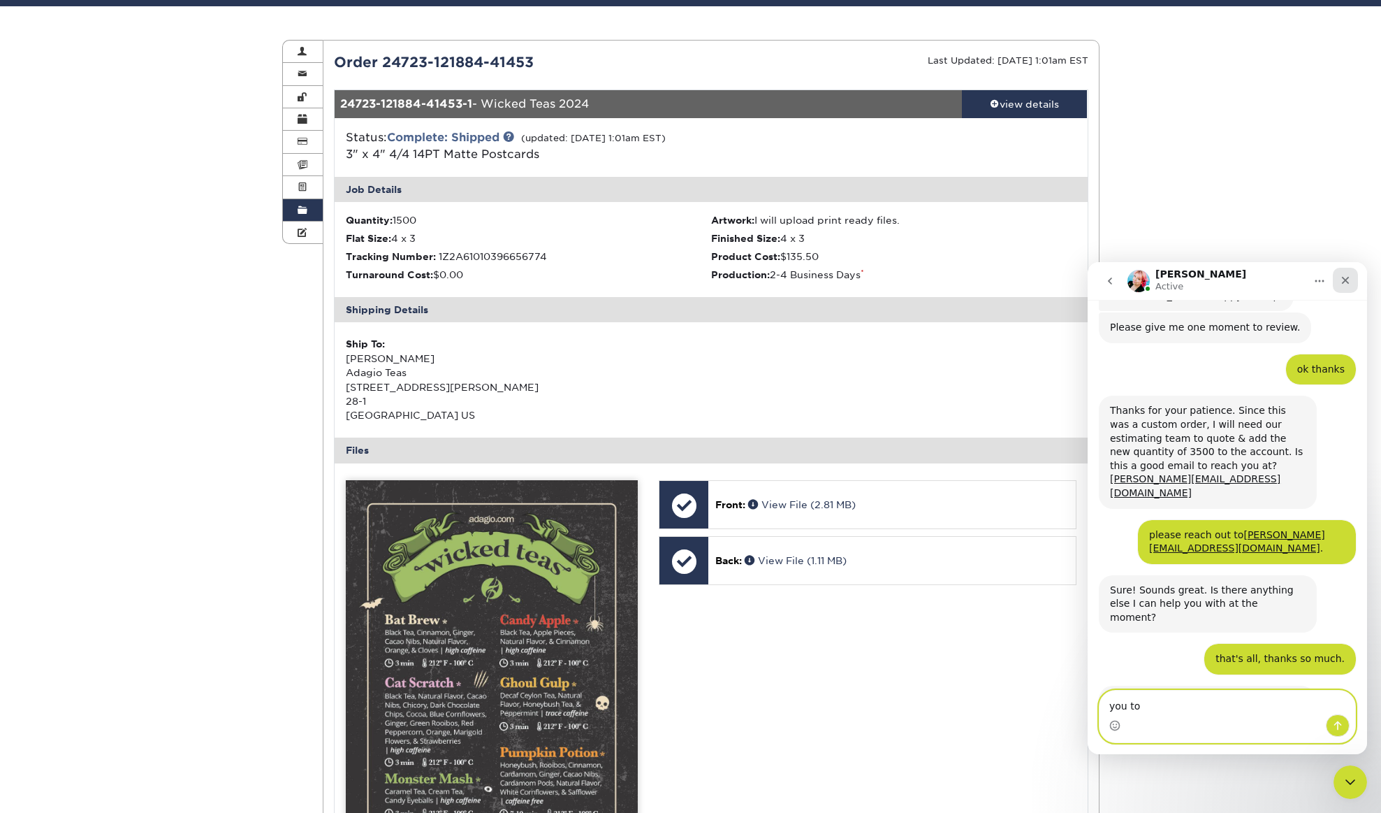
type textarea "you too"
